Goal: Task Accomplishment & Management: Use online tool/utility

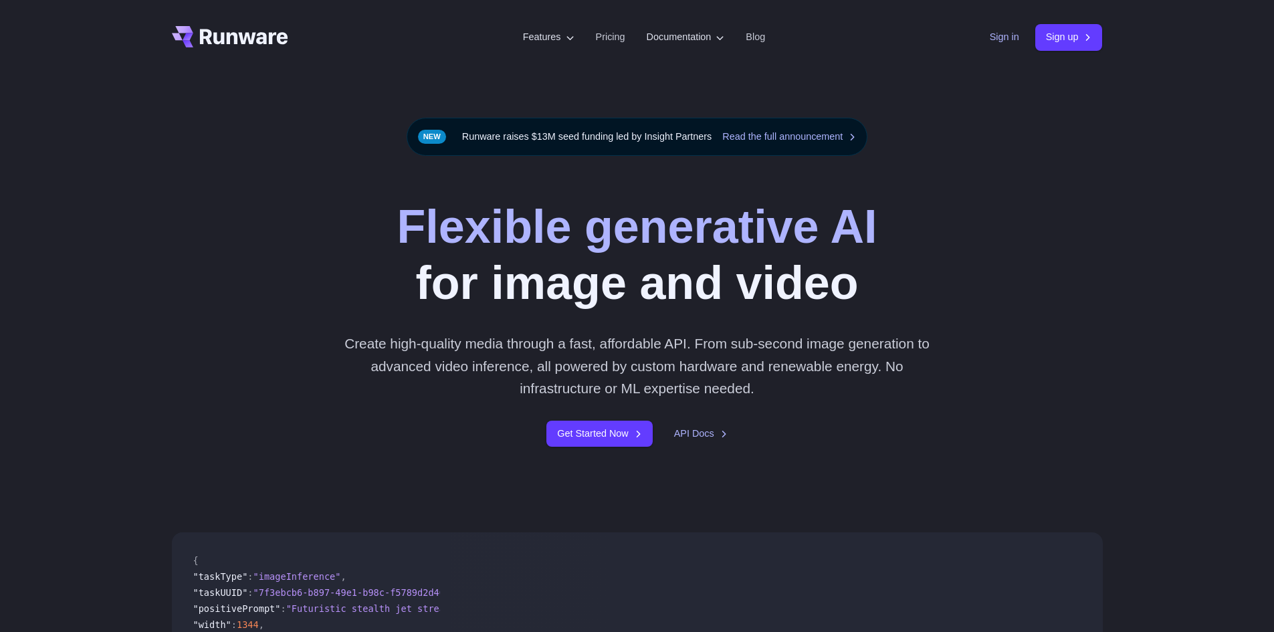
click at [989, 43] on link "Sign in" at bounding box center [1003, 36] width 29 height 15
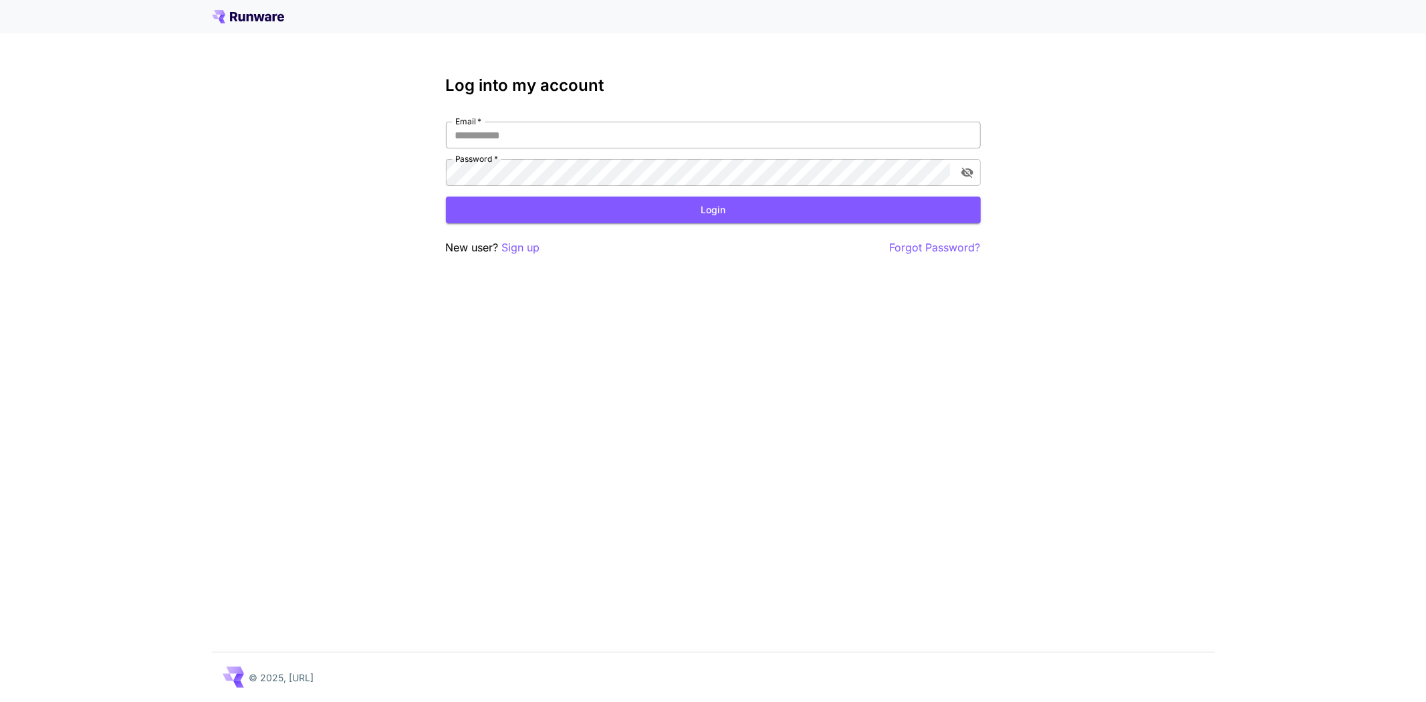
click at [689, 136] on input "Email   *" at bounding box center [713, 135] width 535 height 27
type input "**********"
click at [753, 209] on button "Login" at bounding box center [713, 210] width 535 height 27
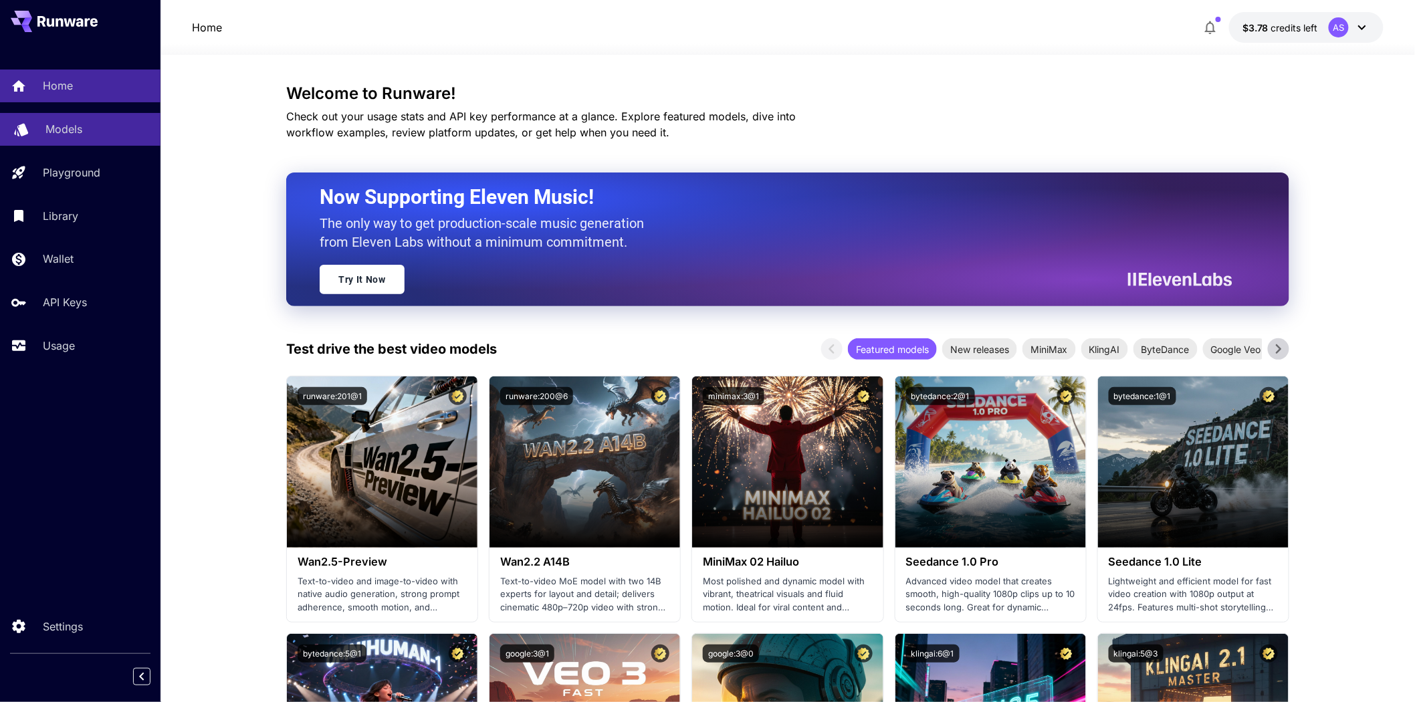
click at [51, 134] on p "Models" at bounding box center [63, 129] width 37 height 16
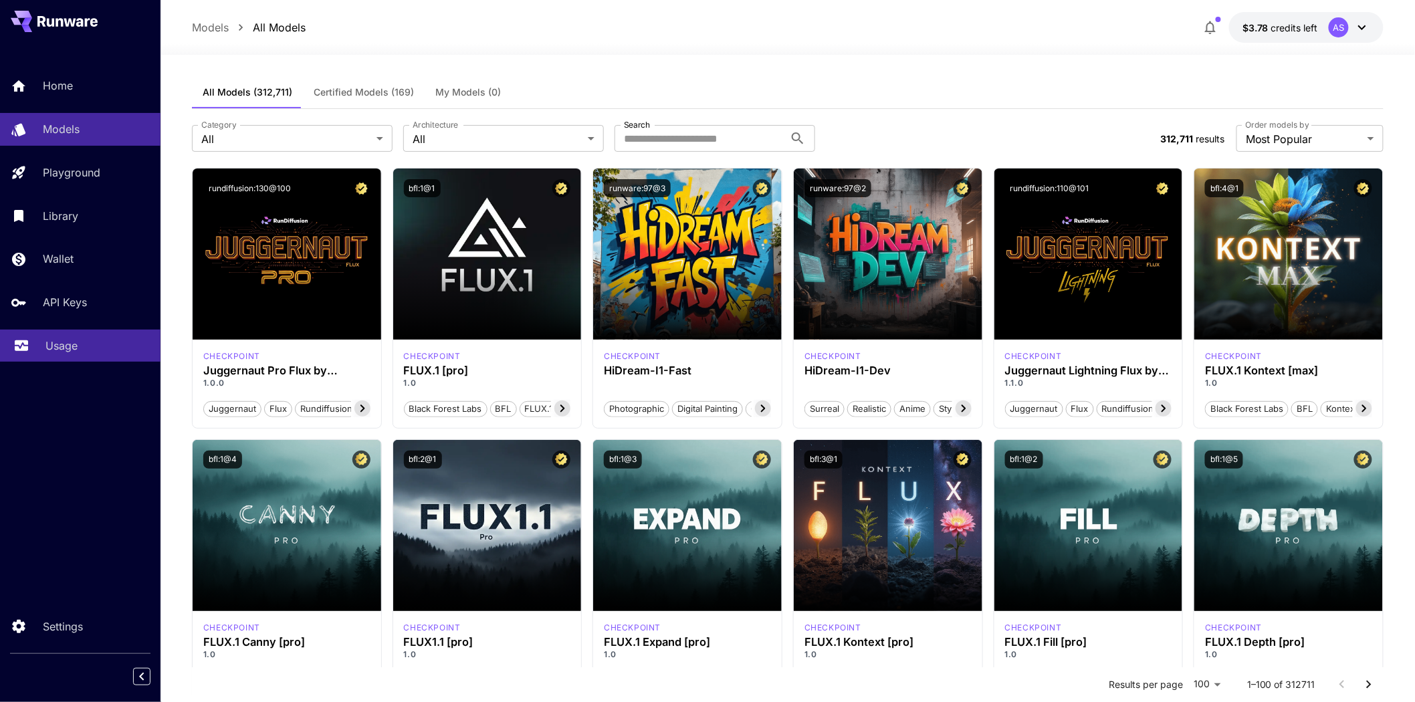
click at [45, 343] on p "Usage" at bounding box center [61, 346] width 32 height 16
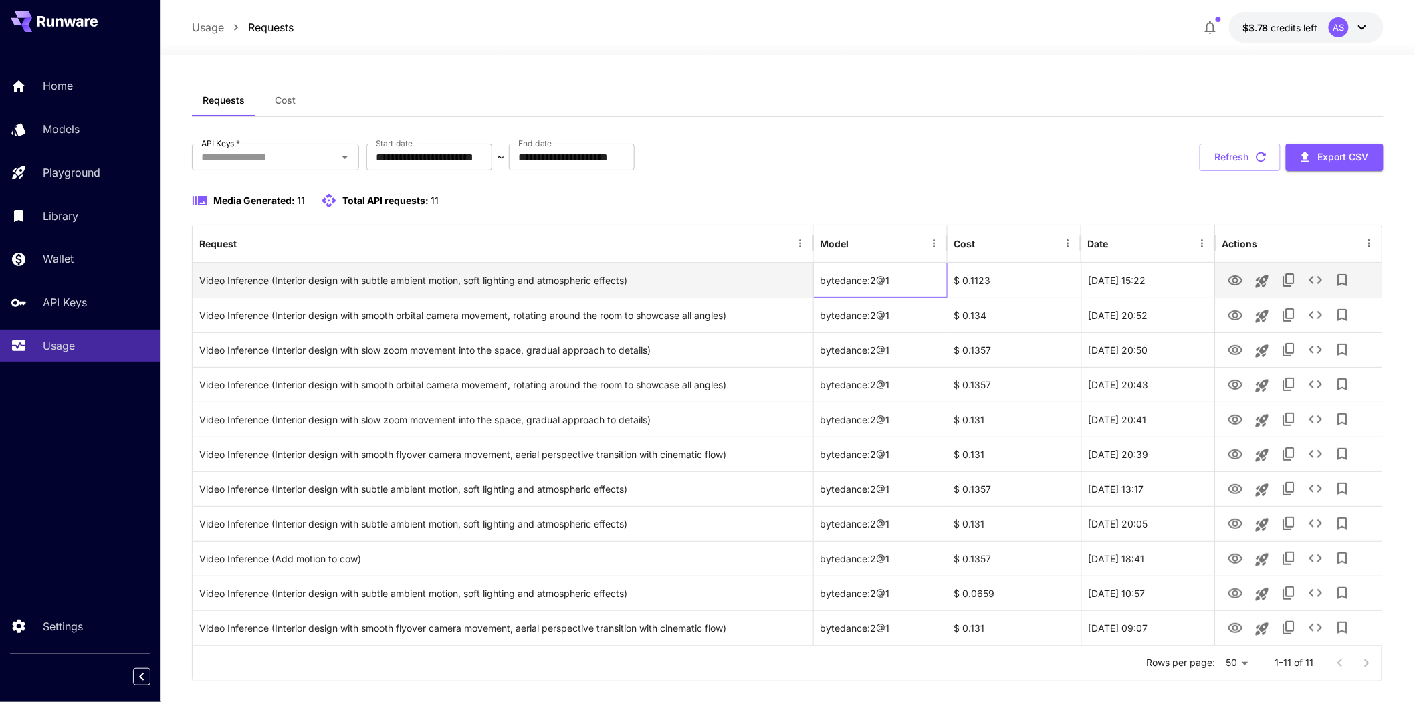
click at [841, 277] on div "bytedance:2@1" at bounding box center [881, 280] width 134 height 35
click at [891, 275] on div "bytedance:2@1" at bounding box center [881, 280] width 134 height 35
drag, startPoint x: 894, startPoint y: 278, endPoint x: 813, endPoint y: 283, distance: 81.1
click at [813, 283] on div "Video Inference (Interior design with subtle ambient motion, soft lighting and …" at bounding box center [787, 280] width 1189 height 35
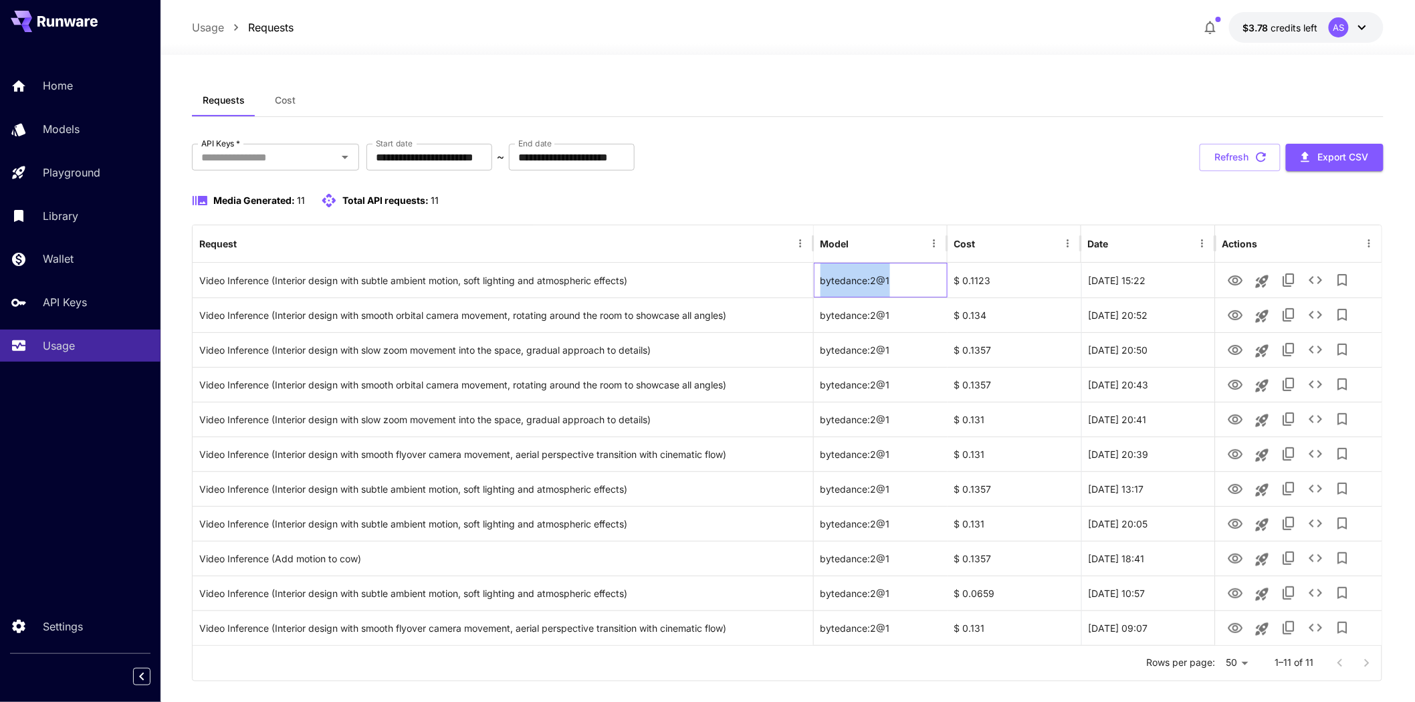
copy div "bytedance:2@1"
